Goal: Task Accomplishment & Management: Use online tool/utility

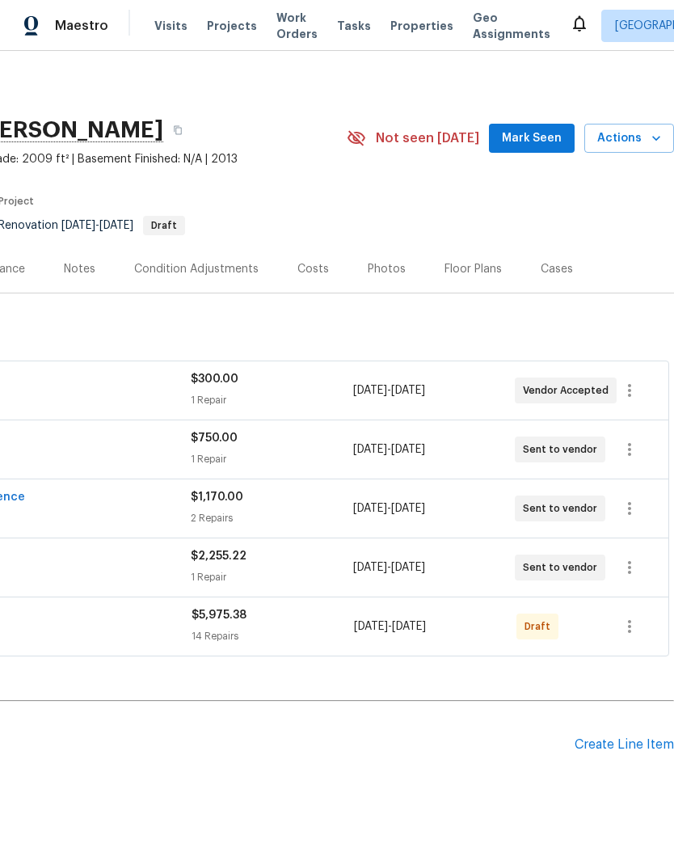
scroll to position [0, 239]
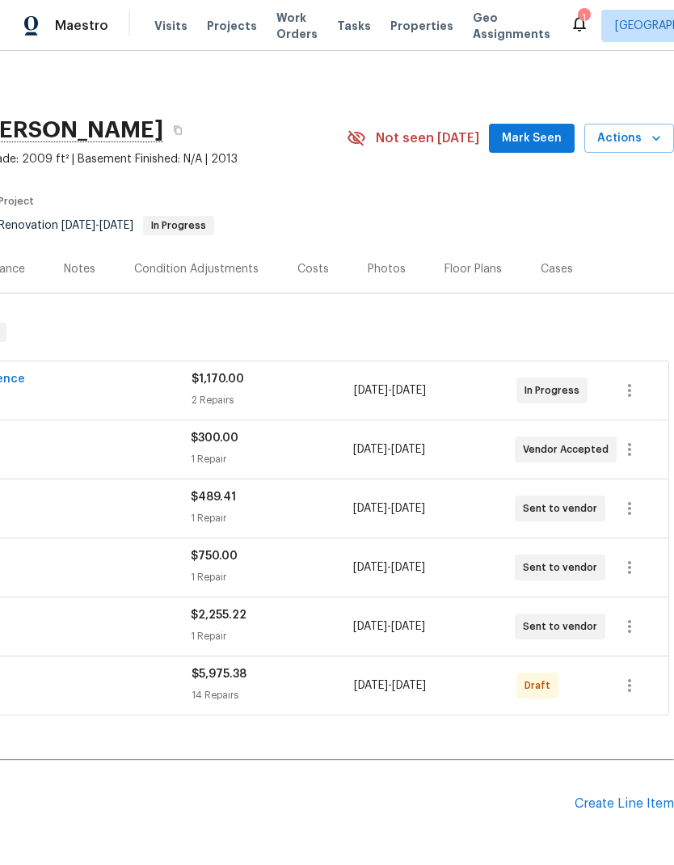
scroll to position [0, 239]
click at [638, 684] on icon "button" at bounding box center [629, 685] width 19 height 19
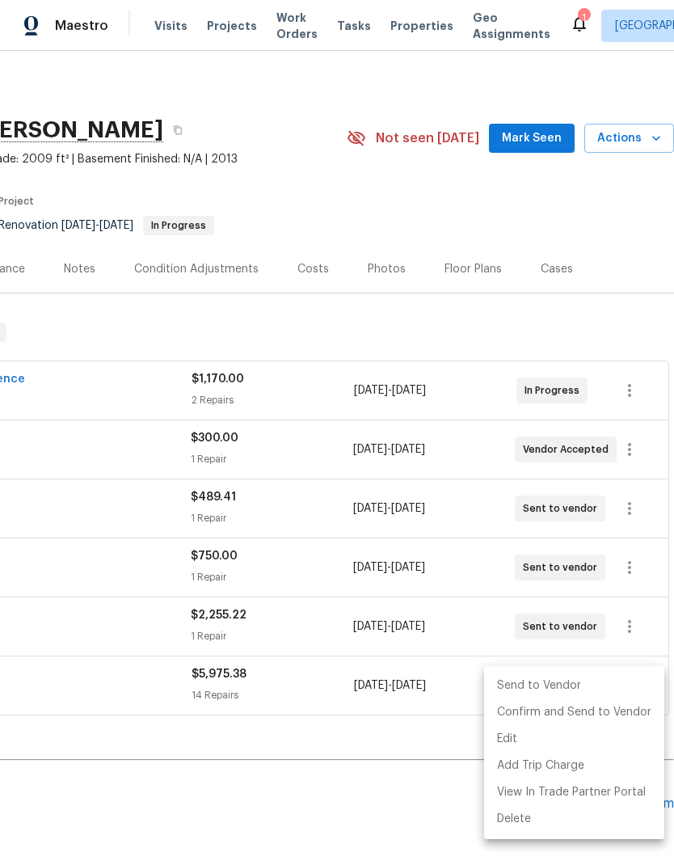
click at [367, 756] on div at bounding box center [337, 432] width 674 height 865
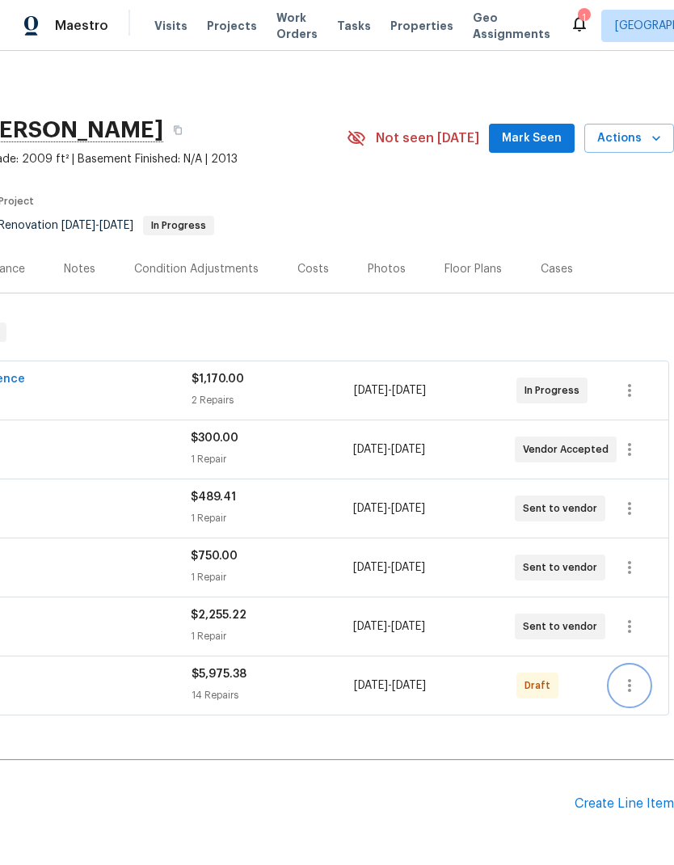
click at [638, 682] on icon "button" at bounding box center [629, 685] width 19 height 19
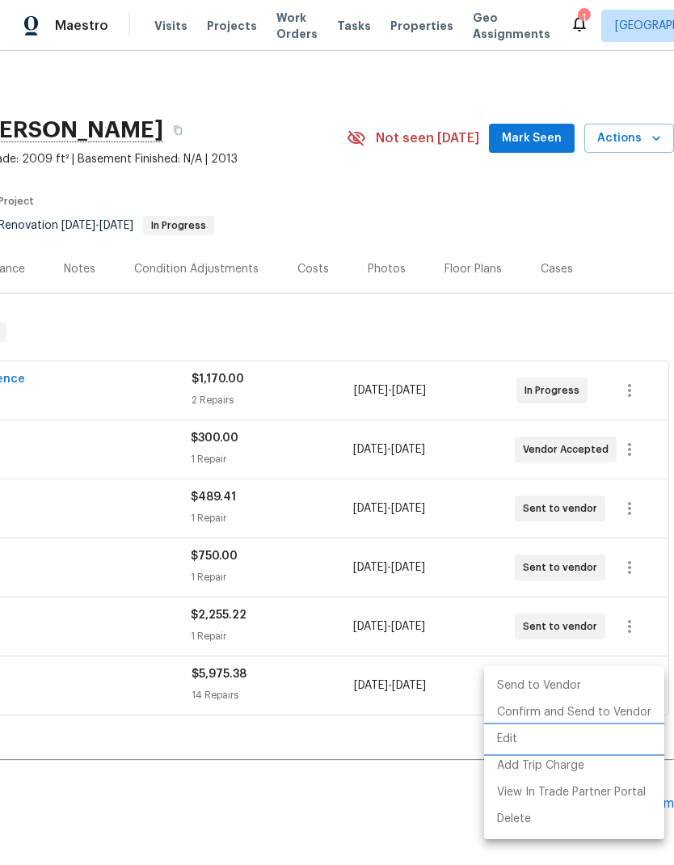
click at [515, 731] on li "Edit" at bounding box center [574, 739] width 180 height 27
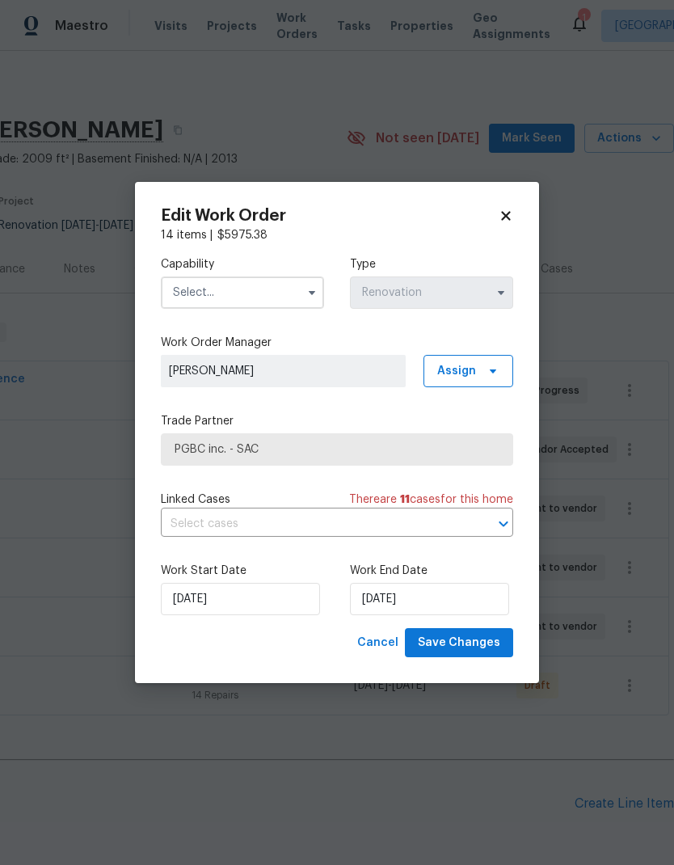
click at [290, 283] on input "text" at bounding box center [242, 292] width 163 height 32
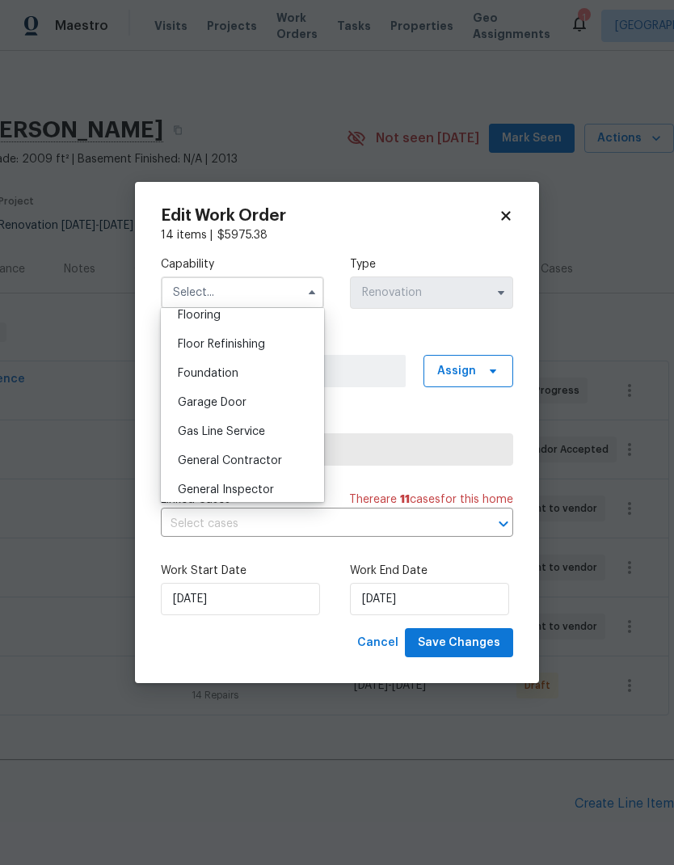
scroll to position [643, 0]
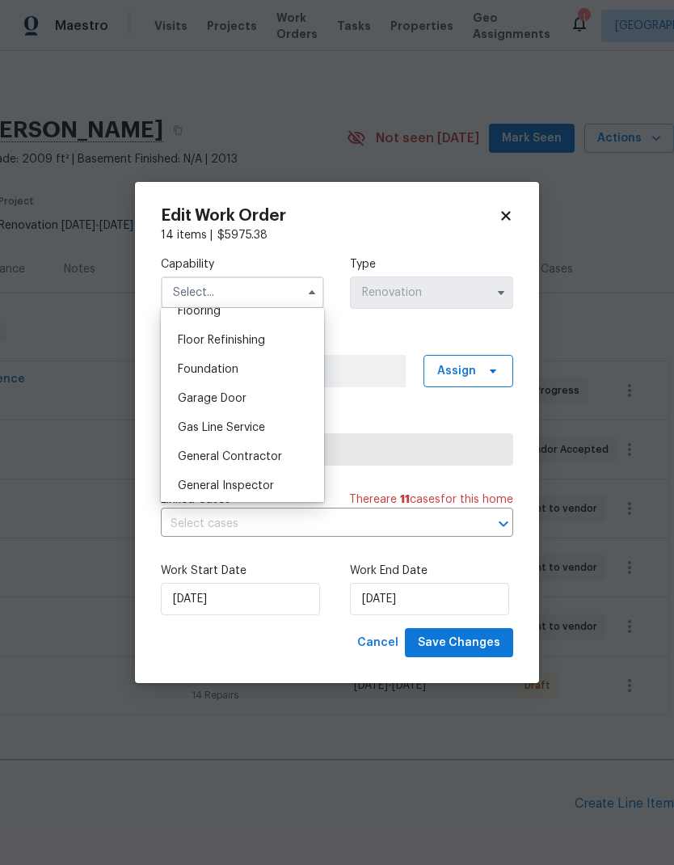
click at [423, 218] on h2 "Edit Work Order" at bounding box center [330, 216] width 338 height 16
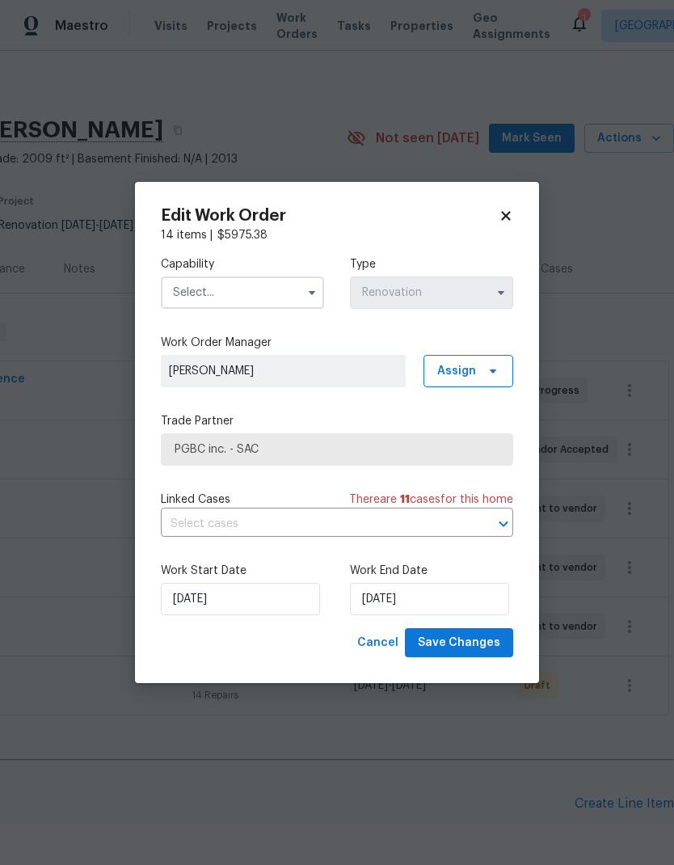
click at [508, 218] on icon at bounding box center [505, 215] width 9 height 9
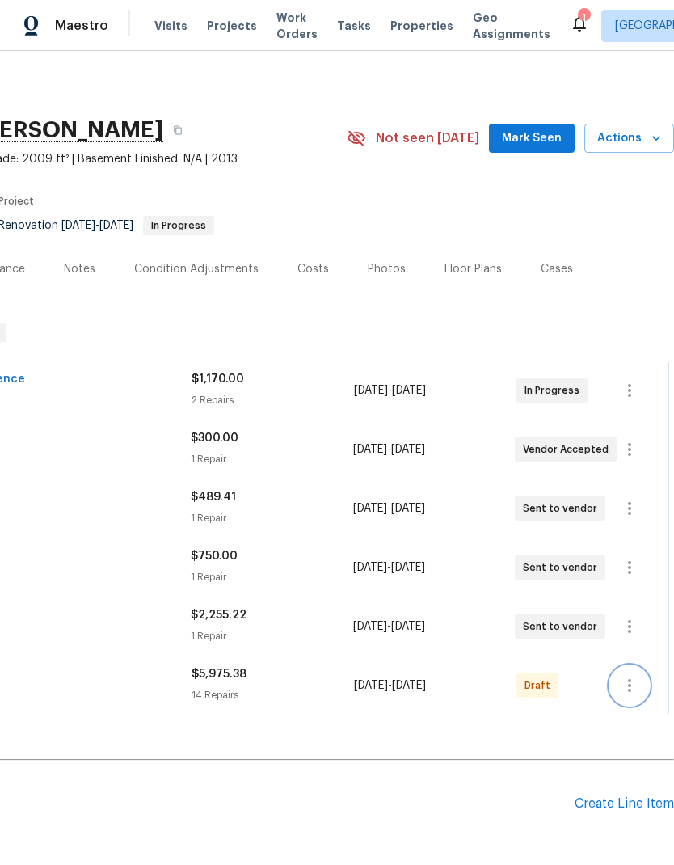
click at [640, 682] on button "button" at bounding box center [629, 685] width 39 height 39
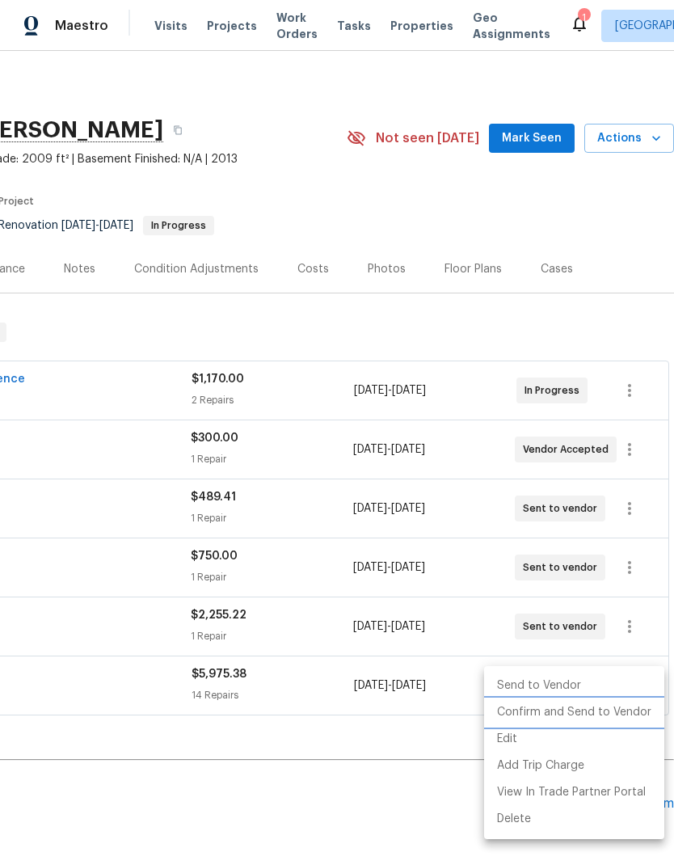
click at [631, 710] on li "Confirm and Send to Vendor" at bounding box center [574, 712] width 180 height 27
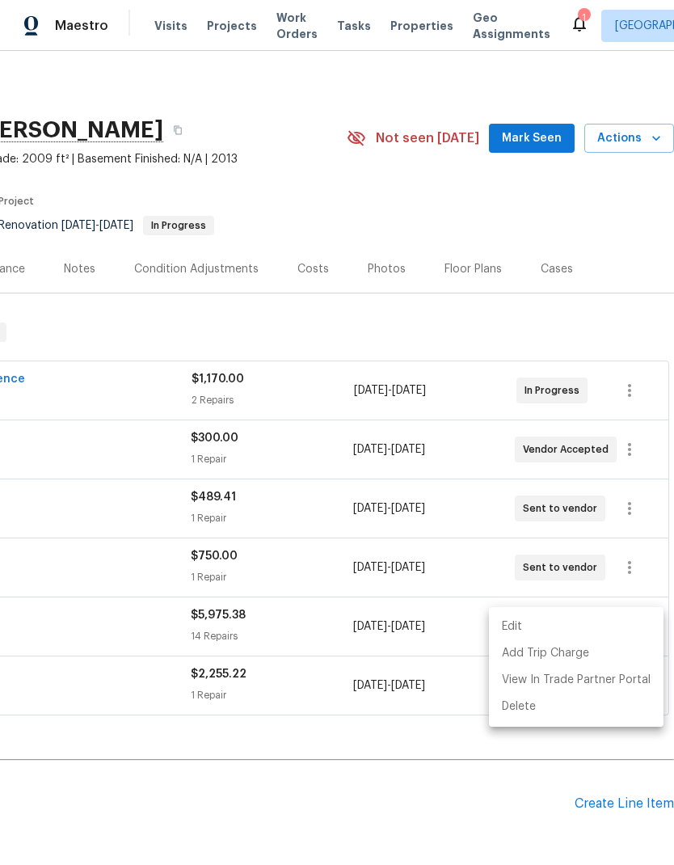
click at [516, 796] on div at bounding box center [337, 432] width 674 height 865
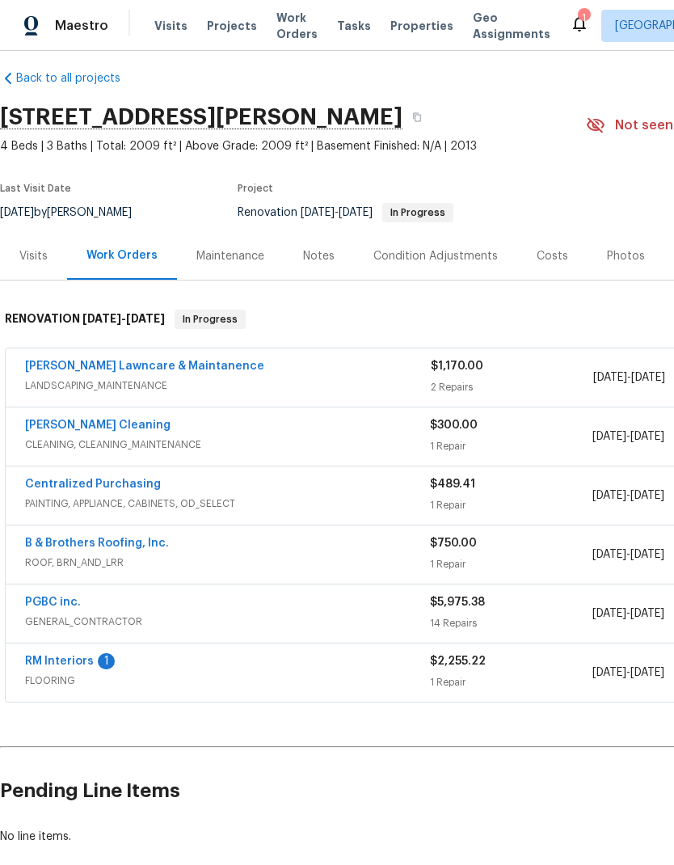
scroll to position [14, 0]
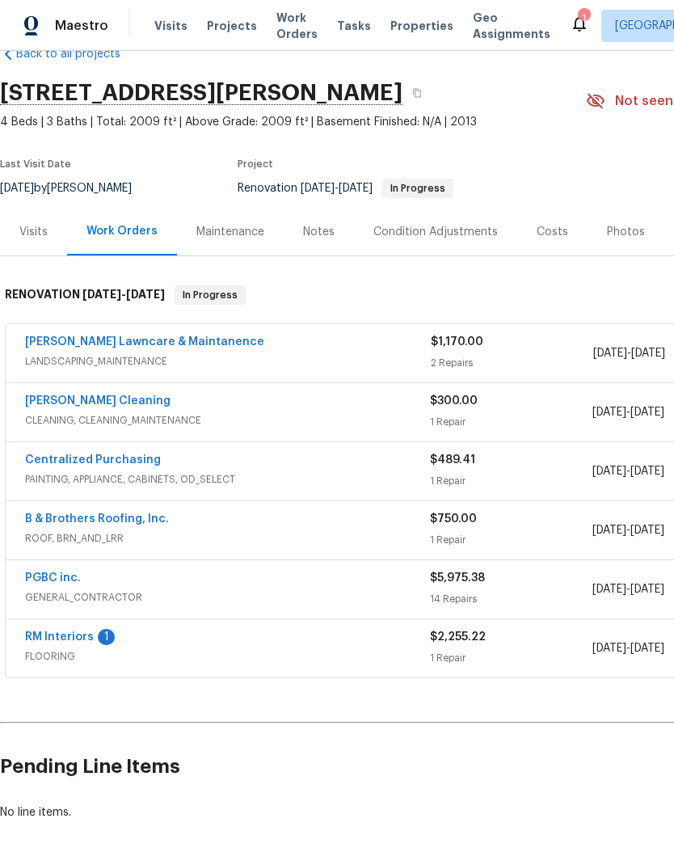
scroll to position [37, 0]
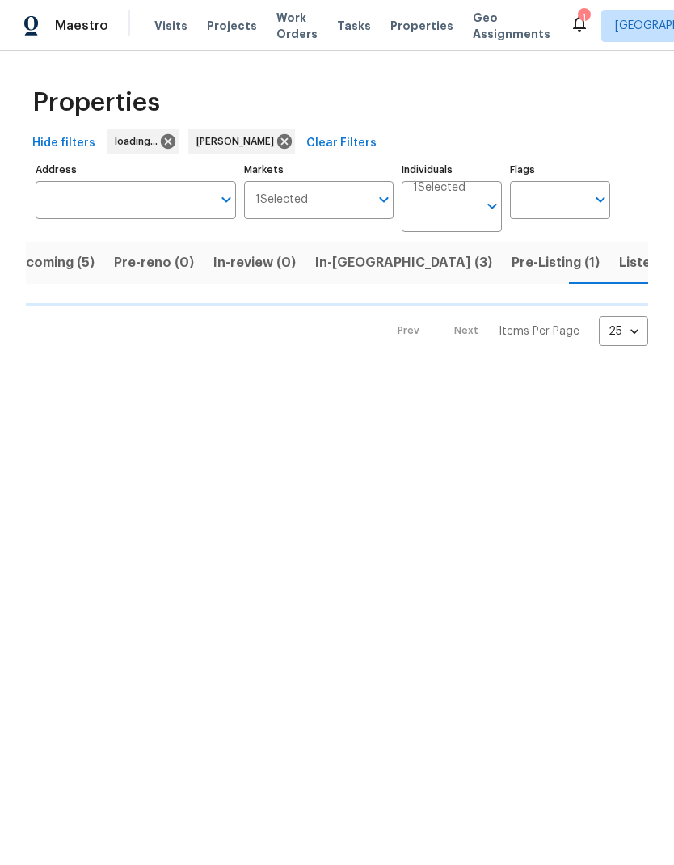
scroll to position [0, 28]
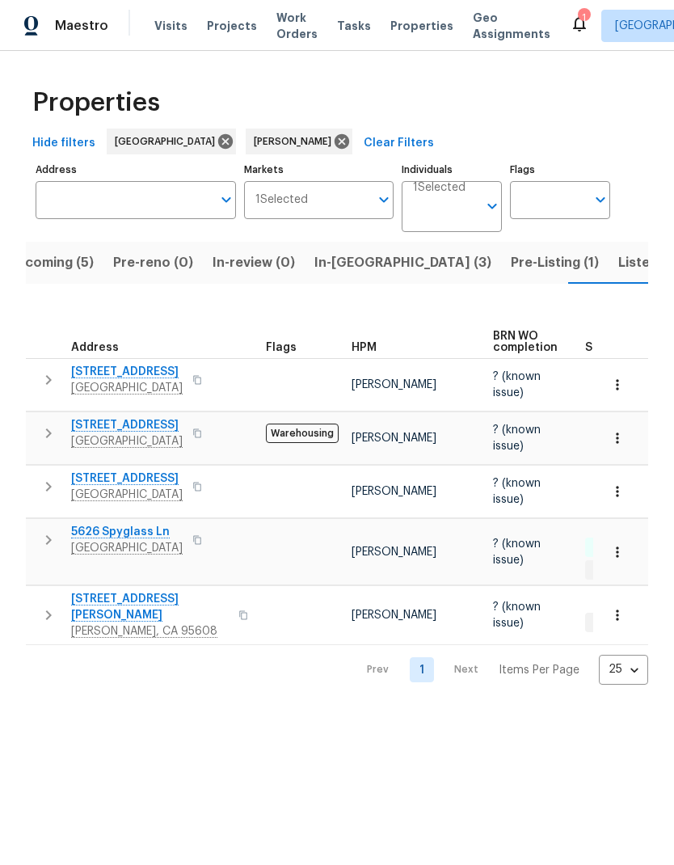
click at [346, 257] on span "In-reno (3)" at bounding box center [402, 262] width 177 height 23
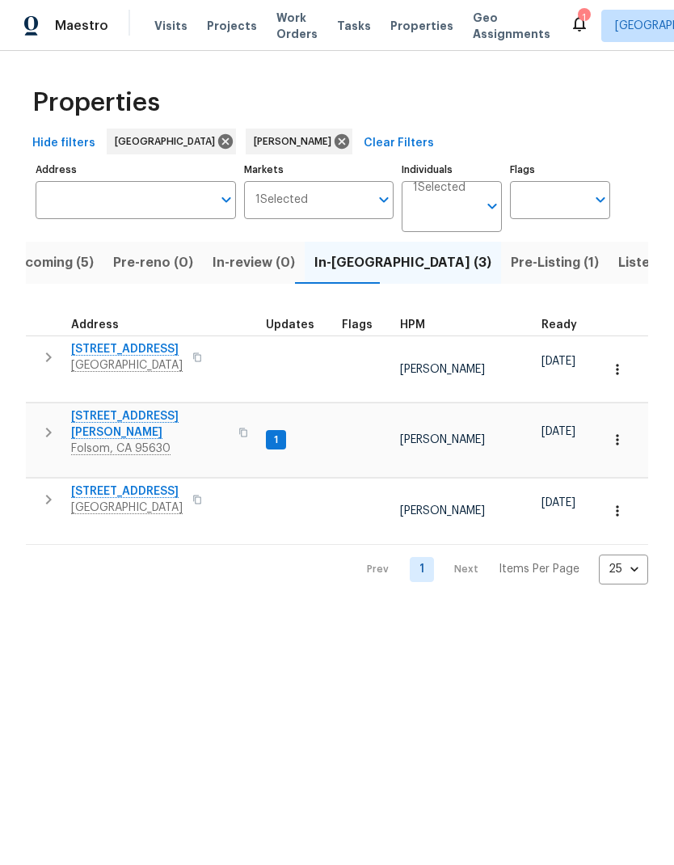
scroll to position [13, 0]
click at [511, 264] on span "Pre-Listing (1)" at bounding box center [555, 262] width 88 height 23
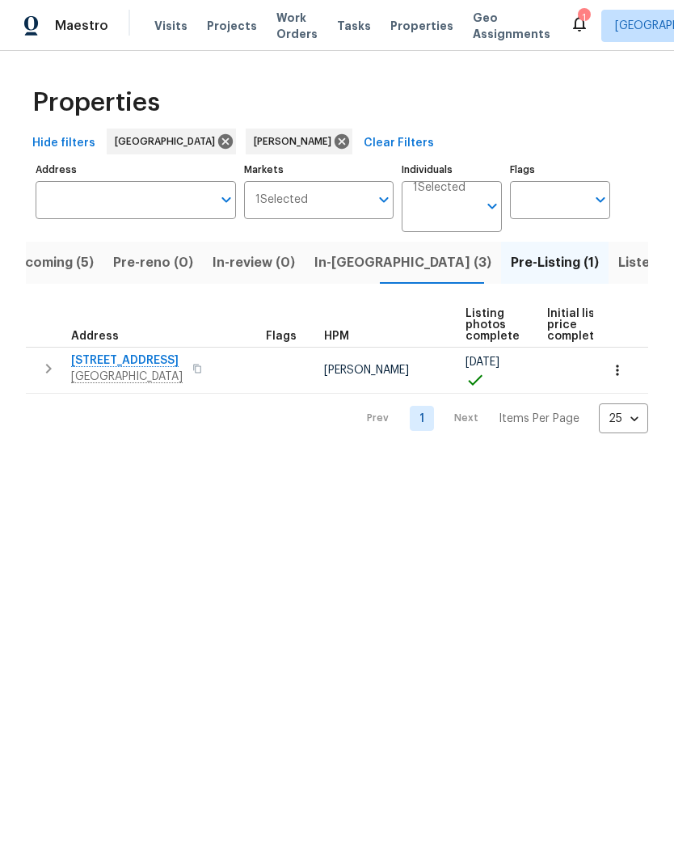
click at [354, 263] on span "In-reno (3)" at bounding box center [402, 262] width 177 height 23
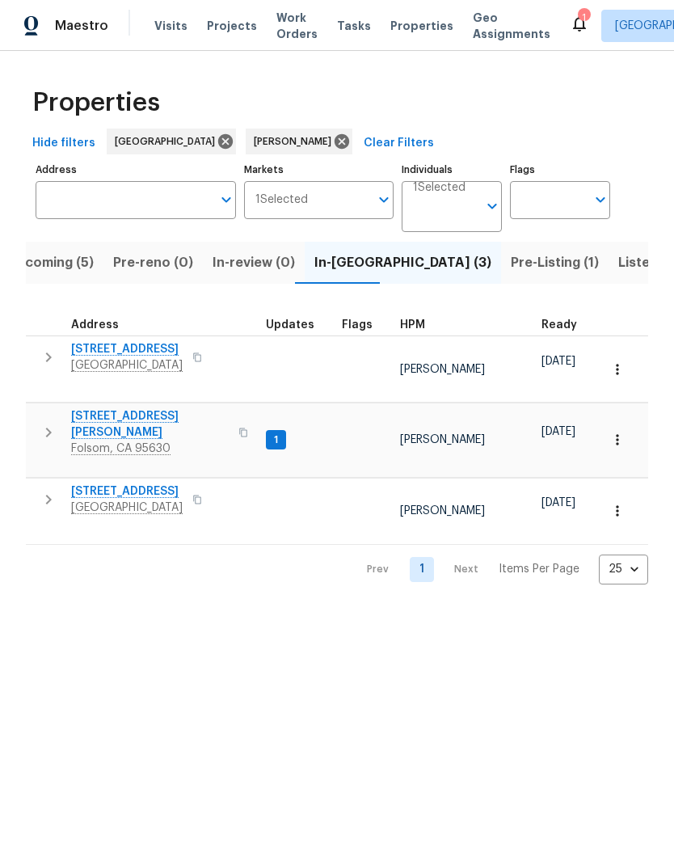
click at [122, 441] on span "Folsom, CA 95630" at bounding box center [150, 449] width 158 height 16
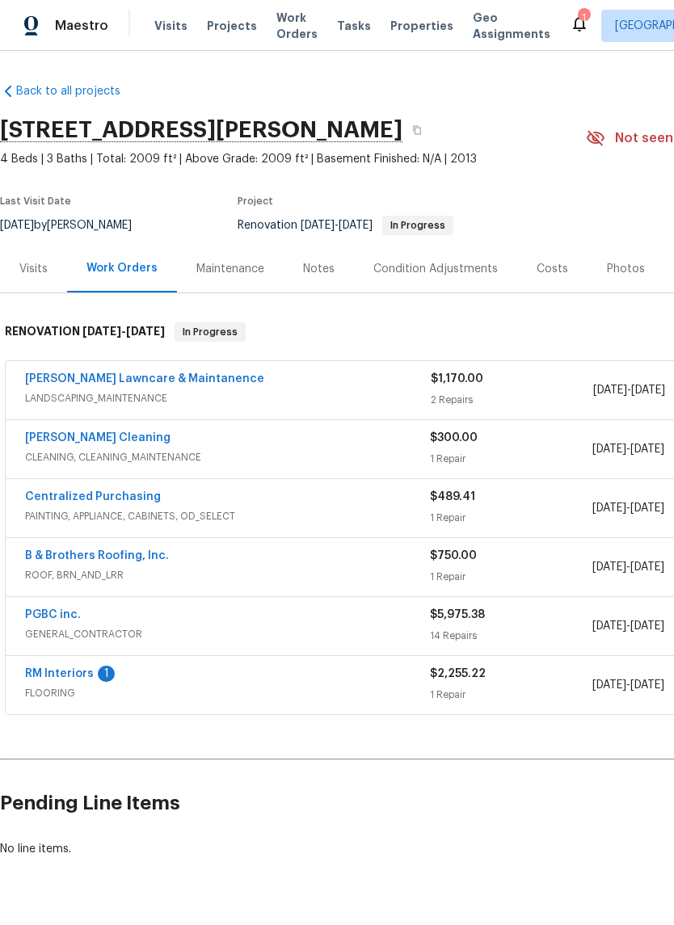
click at [81, 672] on link "RM Interiors" at bounding box center [59, 673] width 69 height 11
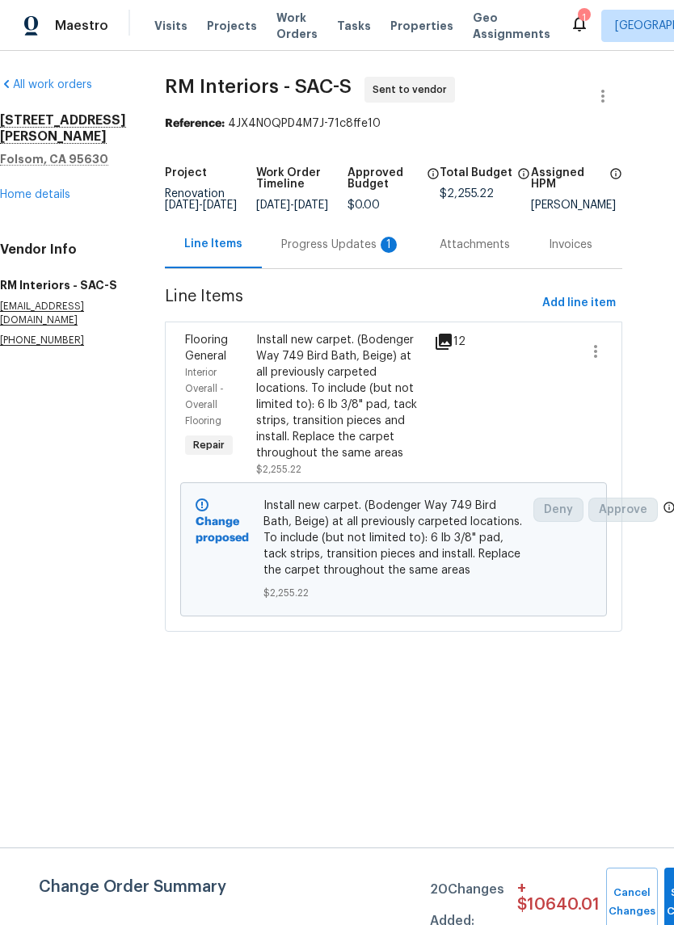
scroll to position [0, 25]
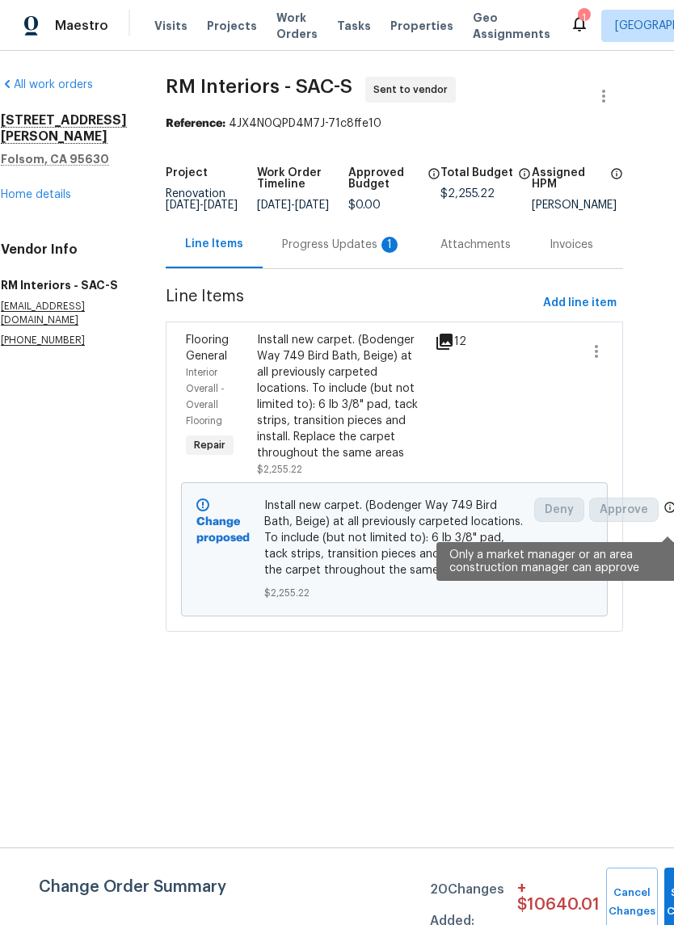
click at [666, 514] on icon at bounding box center [670, 507] width 13 height 13
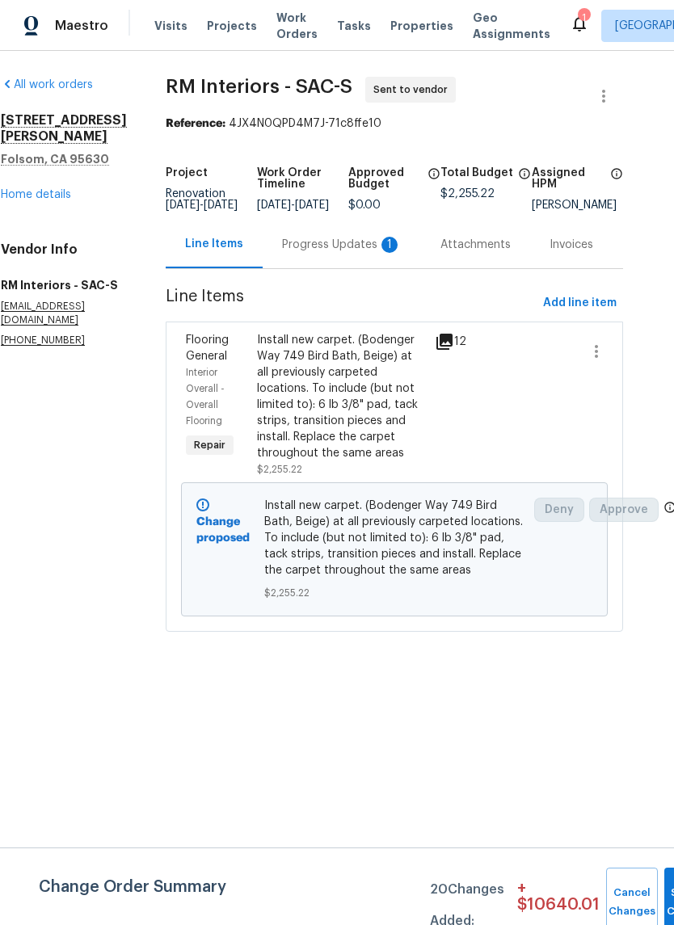
click at [656, 510] on span "Approve" at bounding box center [624, 510] width 70 height 24
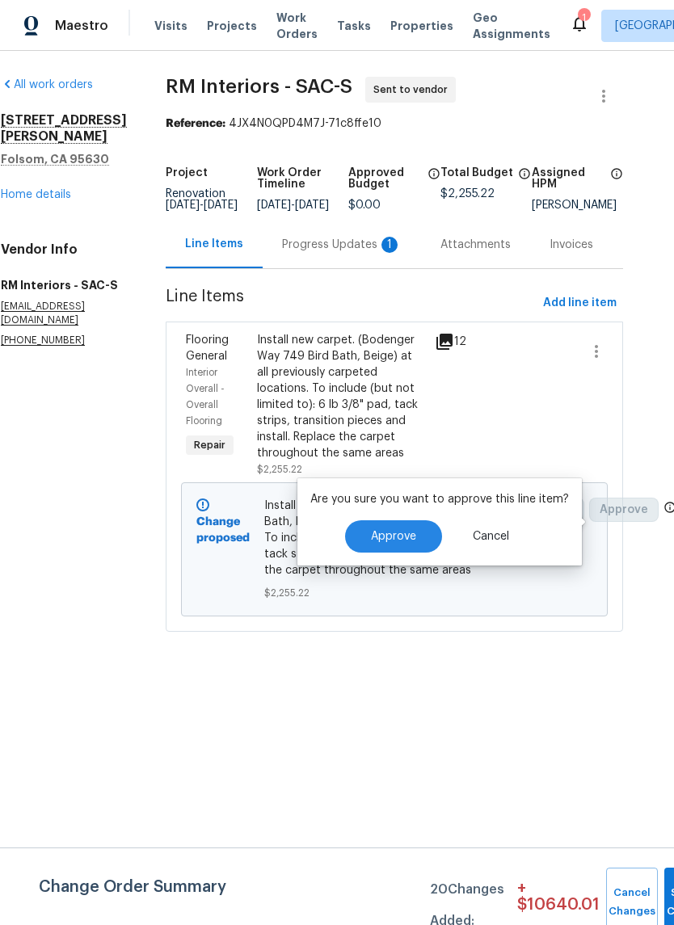
click at [385, 521] on button "Approve" at bounding box center [393, 537] width 97 height 32
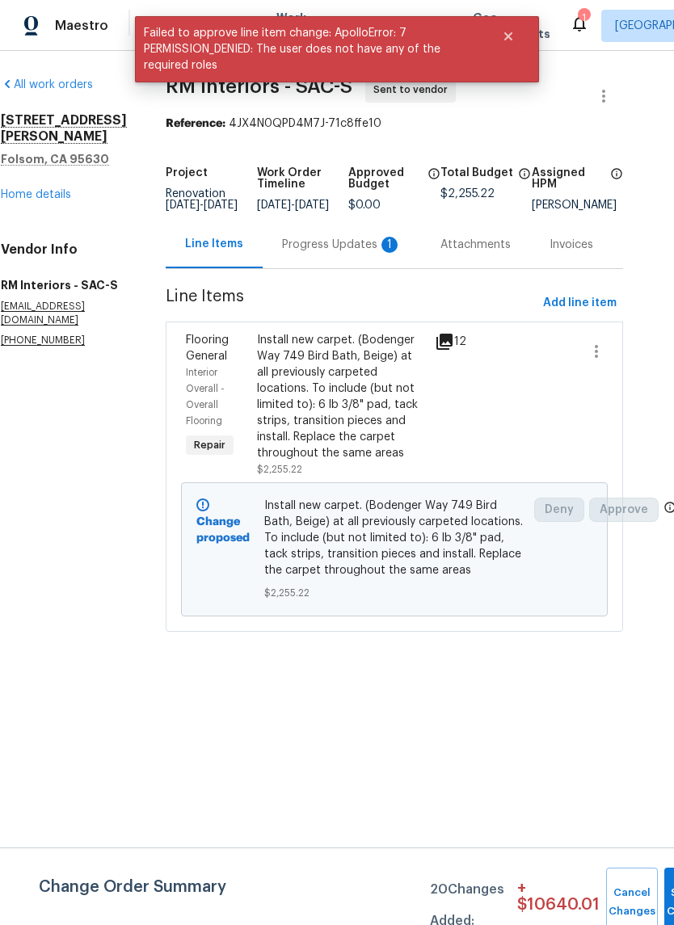
click at [34, 189] on link "Home details" at bounding box center [36, 194] width 70 height 11
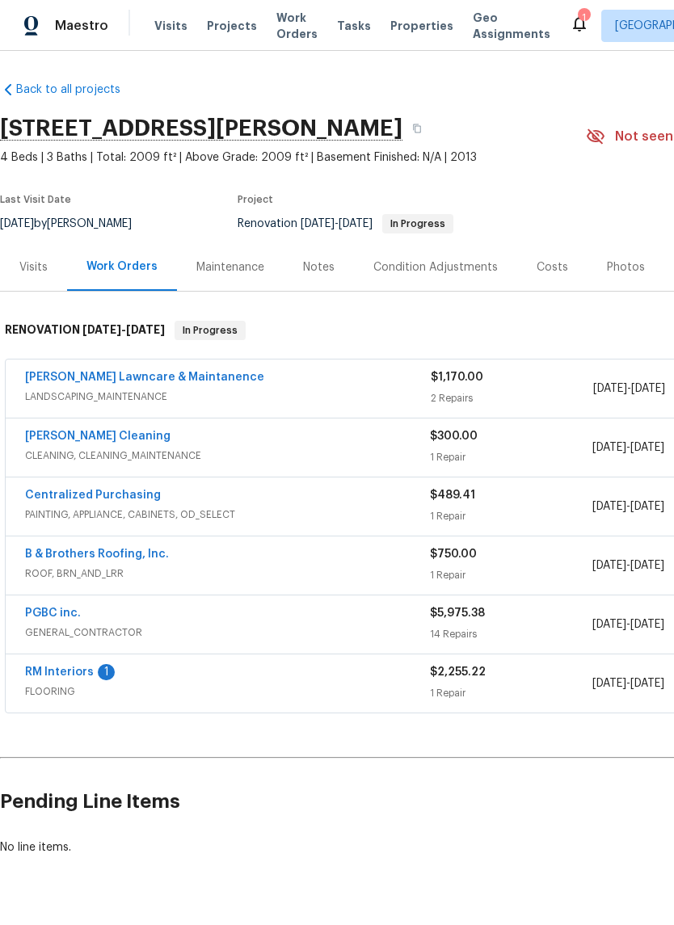
scroll to position [2, 0]
click at [550, 275] on div "Costs" at bounding box center [553, 267] width 32 height 16
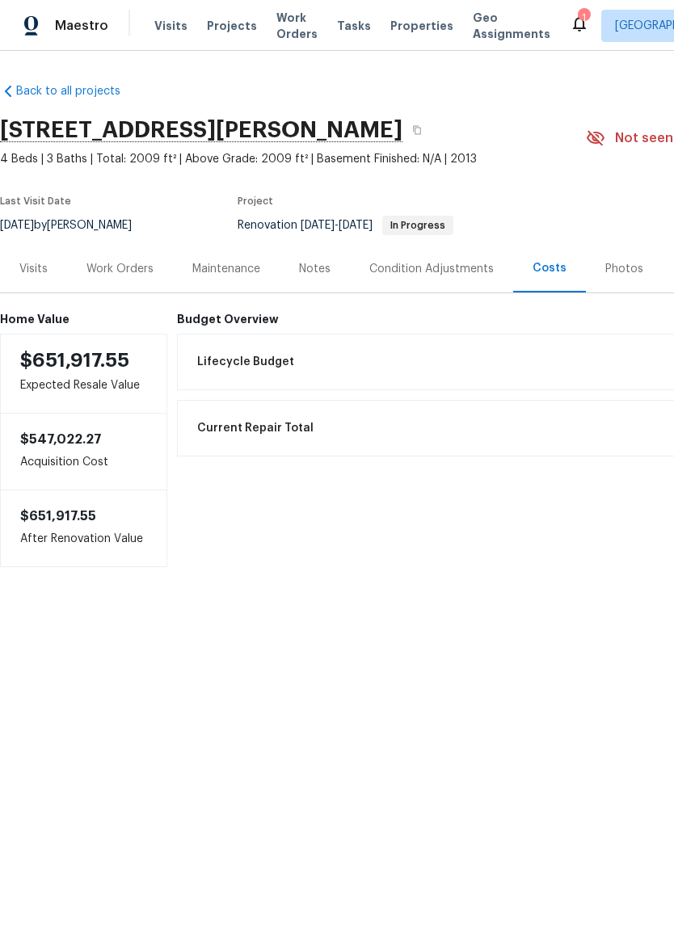
click at [41, 280] on div "Visits" at bounding box center [33, 269] width 67 height 48
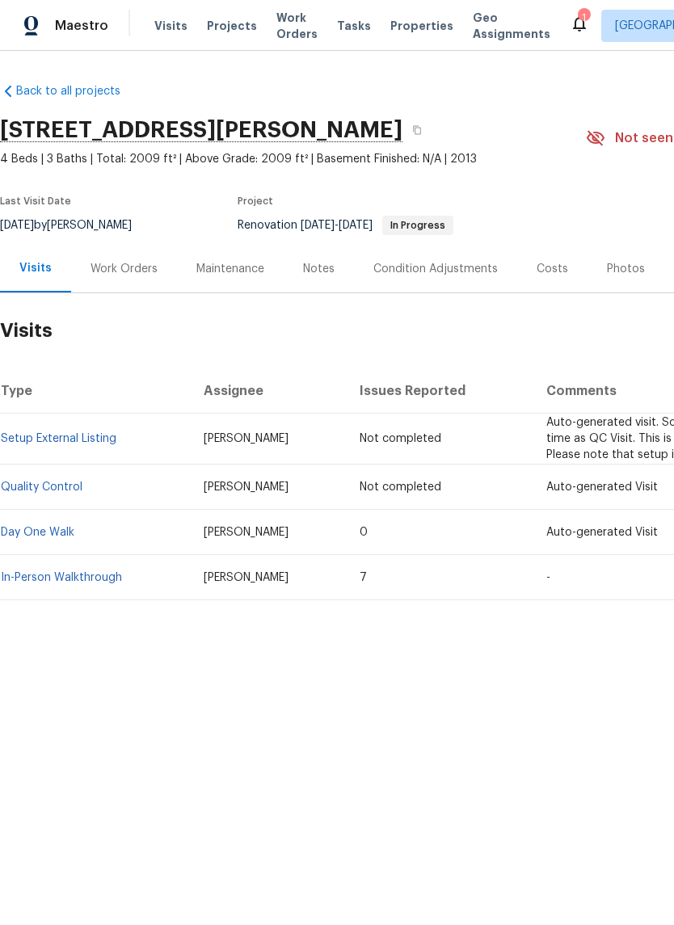
click at [537, 272] on div "Costs" at bounding box center [553, 269] width 32 height 16
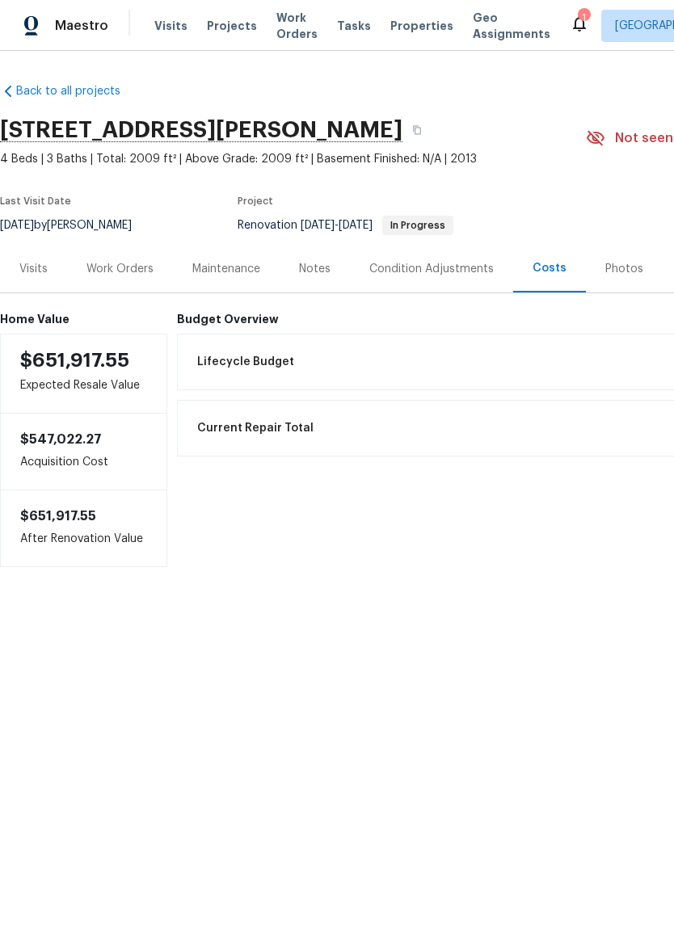
click at [441, 263] on div "Condition Adjustments" at bounding box center [431, 269] width 124 height 16
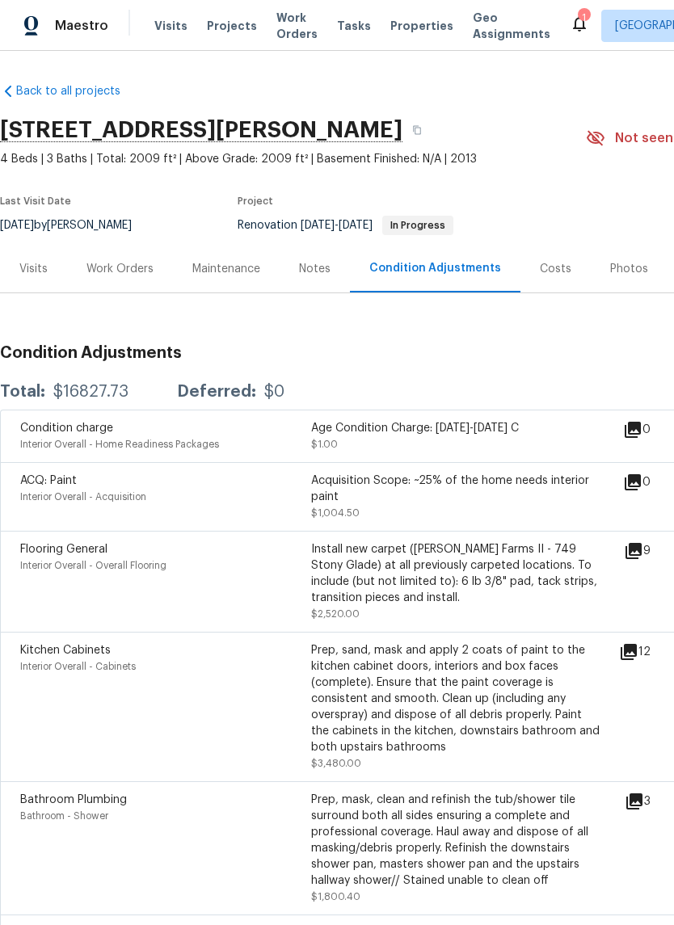
click at [107, 267] on div "Work Orders" at bounding box center [119, 269] width 67 height 16
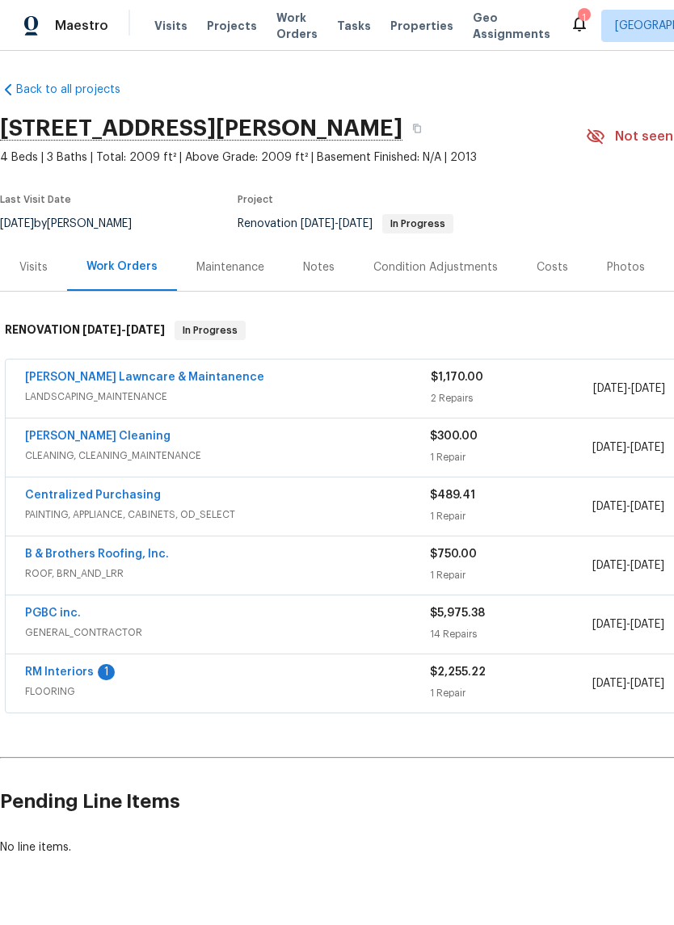
scroll to position [2, 0]
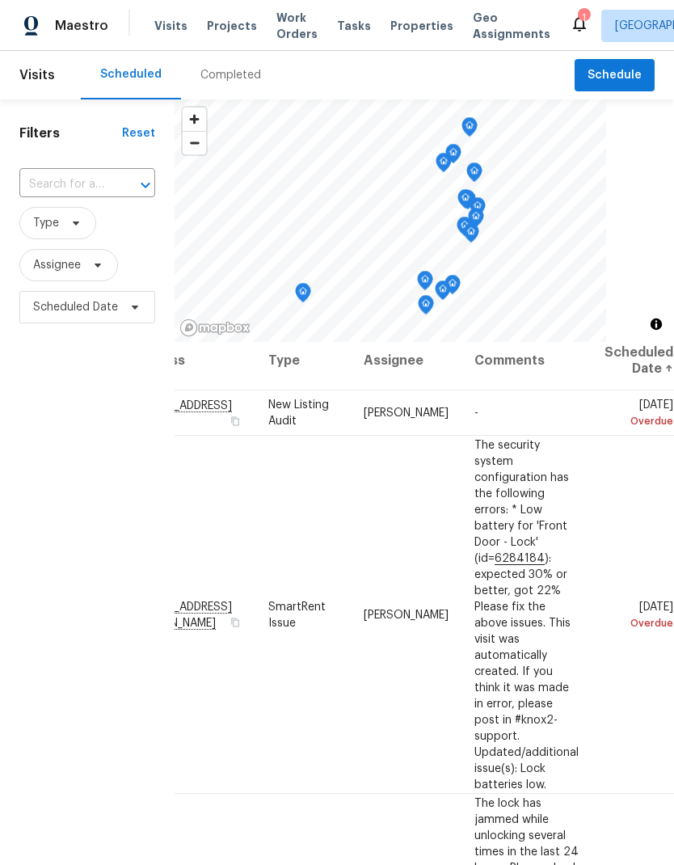
scroll to position [11, 112]
click at [116, 735] on div "Filters Reset ​ Type Assignee Scheduled Date" at bounding box center [87, 566] width 175 height 934
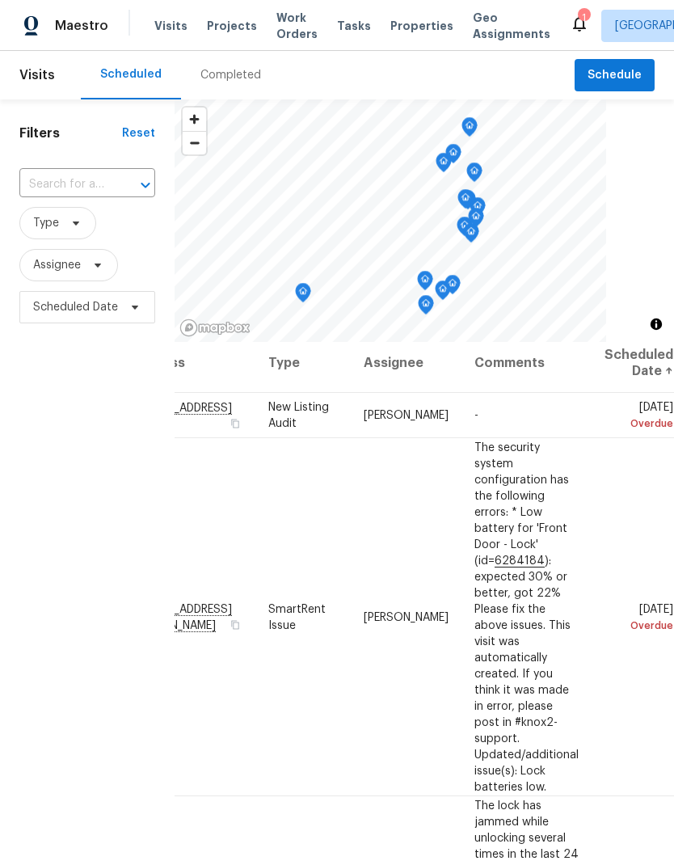
click at [114, 719] on div "Filters Reset ​ Type Assignee Scheduled Date" at bounding box center [87, 566] width 175 height 934
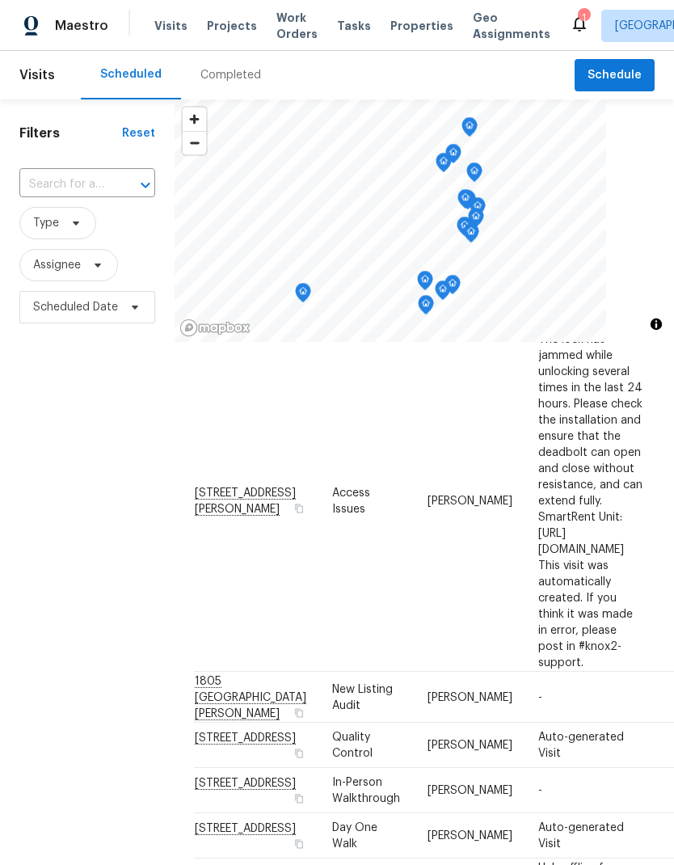
scroll to position [498, -2]
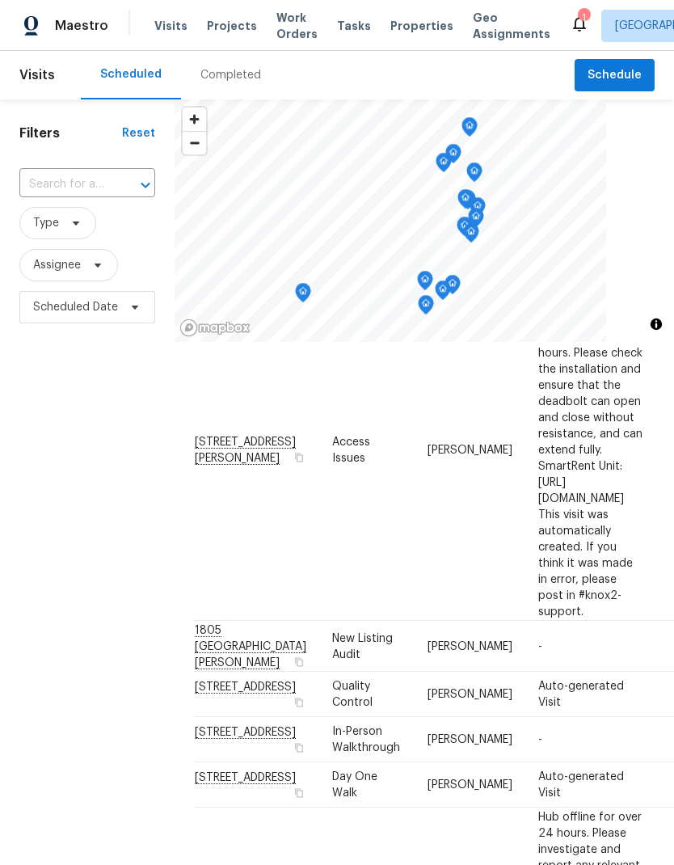
click at [129, 771] on div "Filters Reset ​ Type Assignee Scheduled Date" at bounding box center [87, 566] width 175 height 934
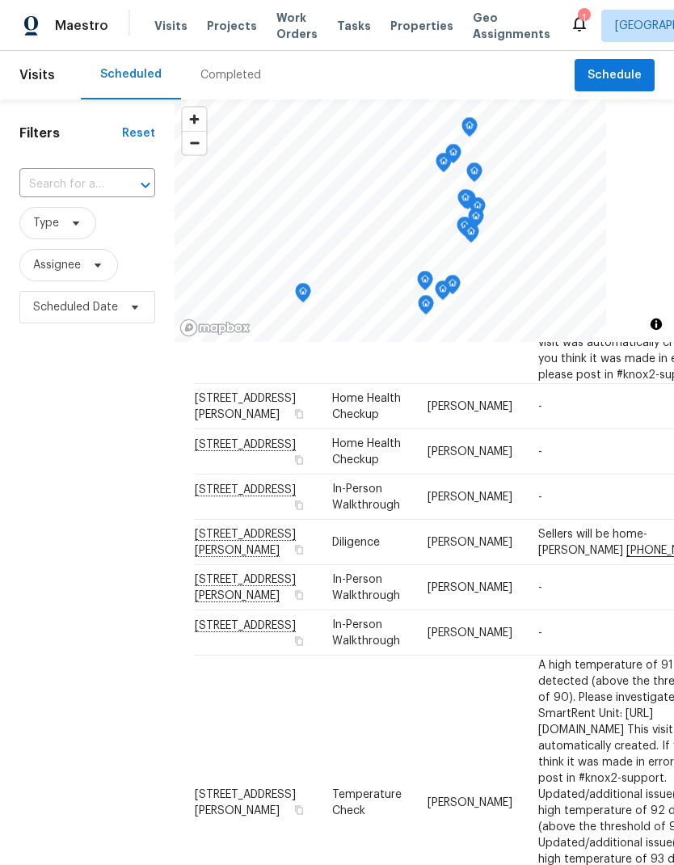
scroll to position [758, 0]
